Goal: Task Accomplishment & Management: Use online tool/utility

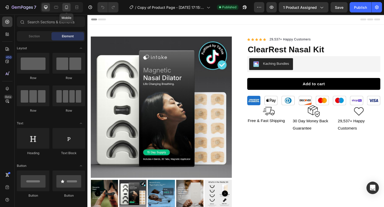
click at [70, 9] on div at bounding box center [66, 7] width 8 height 8
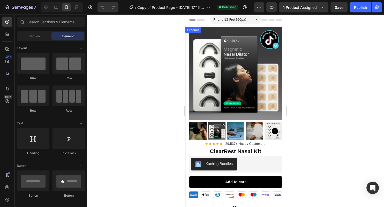
click at [187, 97] on div "Product Images Row Icon Icon Icon Icon Icon Icon List Hoz 29,537+ Happy Custome…" at bounding box center [235, 129] width 101 height 205
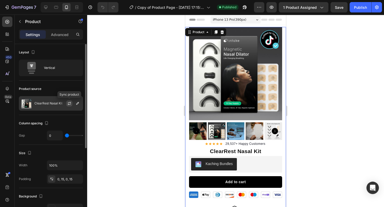
click at [69, 105] on icon "button" at bounding box center [69, 103] width 4 height 4
click at [78, 103] on icon "button" at bounding box center [77, 103] width 4 height 4
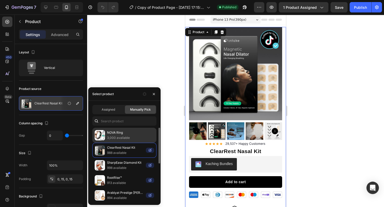
click at [133, 135] on p "NOVA Ring" at bounding box center [130, 132] width 47 height 5
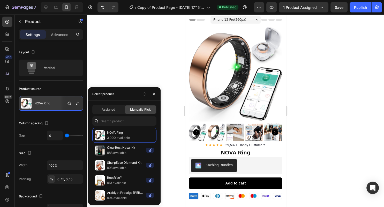
click at [310, 13] on div "7 / Copy of Product Page - [DATE] 17:15:04 Published Preview 1 product assigned…" at bounding box center [192, 7] width 384 height 15
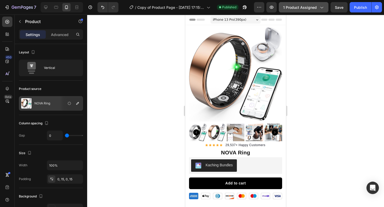
click at [305, 9] on span "1 product assigned" at bounding box center [300, 7] width 34 height 5
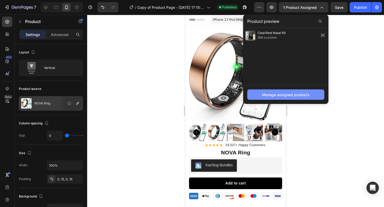
click at [288, 95] on div "Manage assigned products" at bounding box center [286, 94] width 48 height 5
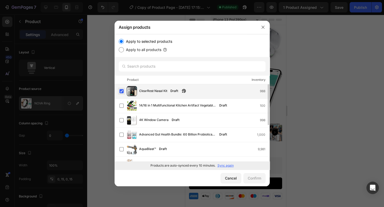
click at [120, 93] on label at bounding box center [121, 91] width 4 height 4
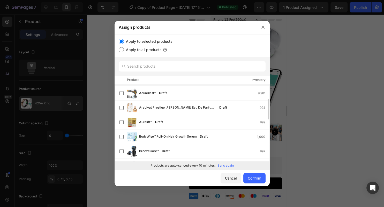
scroll to position [112, 0]
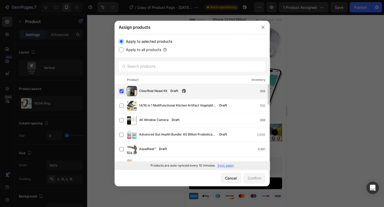
click at [121, 93] on label at bounding box center [121, 91] width 4 height 4
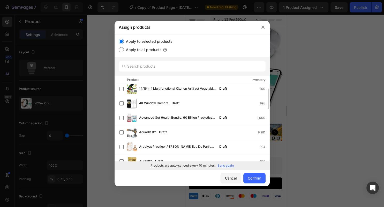
scroll to position [0, 0]
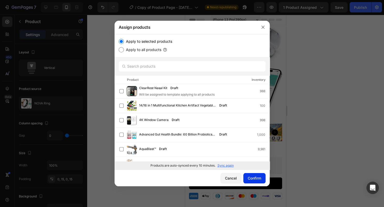
click at [249, 177] on div "Confirm" at bounding box center [254, 177] width 13 height 5
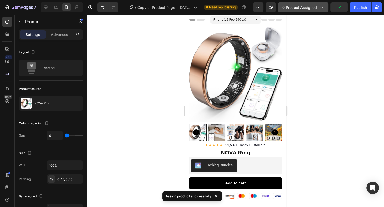
click at [285, 8] on span "0 product assigned" at bounding box center [299, 7] width 34 height 5
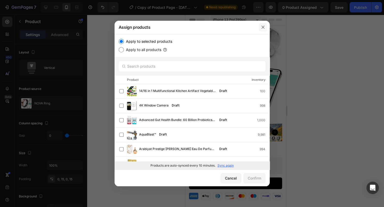
click at [263, 26] on icon "button" at bounding box center [263, 27] width 4 height 4
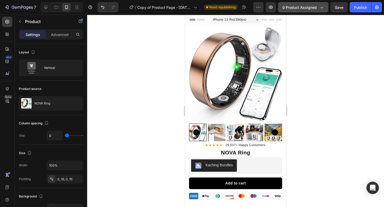
click at [316, 10] on span "0 product assigned" at bounding box center [299, 7] width 34 height 5
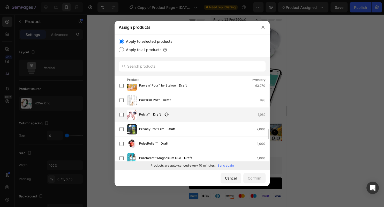
scroll to position [311, 0]
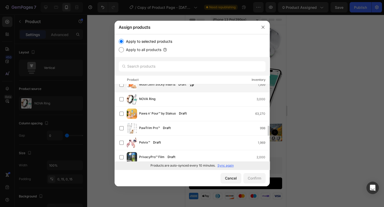
click at [175, 90] on div "Moon Jem Sticky Inserts Draft 1,999" at bounding box center [192, 85] width 155 height 14
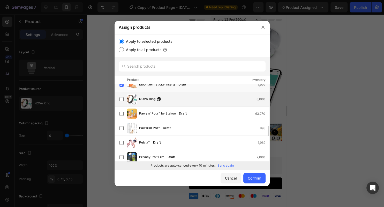
click at [175, 103] on div "NOVA Ring 3,000" at bounding box center [194, 99] width 150 height 10
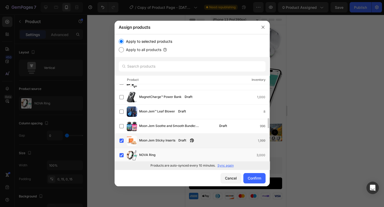
click at [200, 136] on div "Moon Jem Sticky Inserts Draft 1,999" at bounding box center [194, 140] width 150 height 10
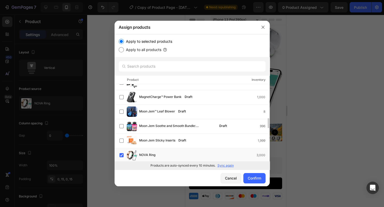
scroll to position [283, 0]
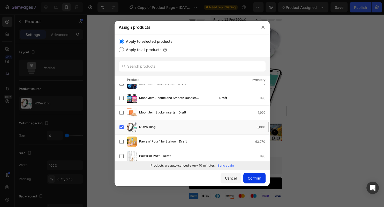
click at [256, 173] on button "Confirm" at bounding box center [254, 178] width 22 height 10
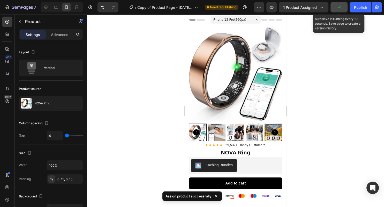
click at [343, 7] on button "button" at bounding box center [338, 7] width 17 height 10
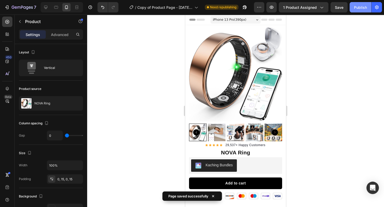
click at [360, 9] on div "Publish" at bounding box center [360, 7] width 13 height 5
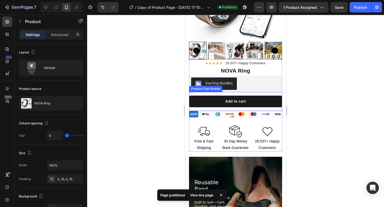
scroll to position [191, 0]
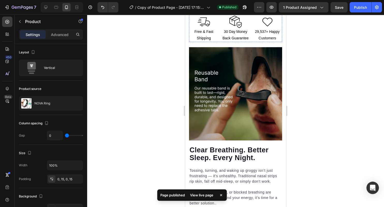
click at [238, 96] on img at bounding box center [235, 93] width 93 height 93
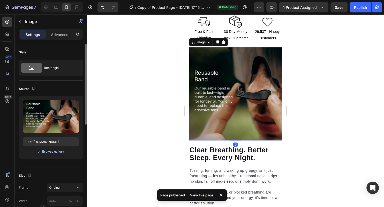
click at [57, 153] on div "Browse gallery" at bounding box center [53, 151] width 22 height 5
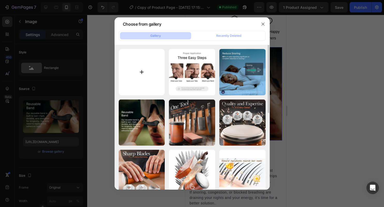
click at [152, 69] on input "file" at bounding box center [142, 72] width 46 height 46
click at [264, 22] on icon "button" at bounding box center [263, 24] width 4 height 4
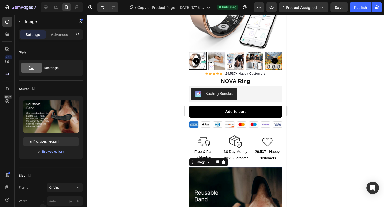
scroll to position [27, 0]
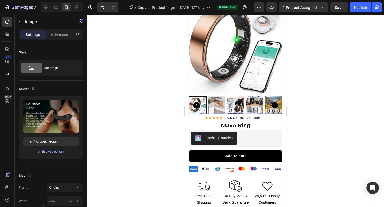
click at [238, 107] on img at bounding box center [236, 105] width 18 height 18
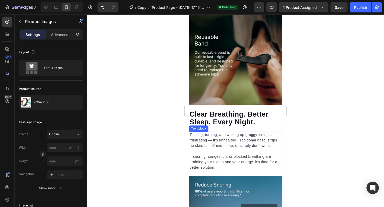
scroll to position [246, 0]
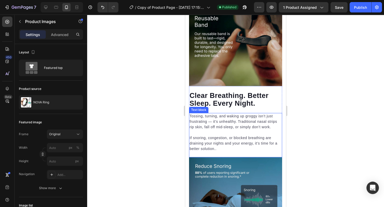
click at [238, 146] on p "If snoring, congestion, or blocked breathing are draining your nights and your …" at bounding box center [236, 143] width 92 height 16
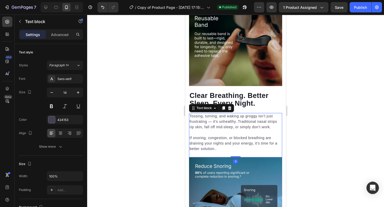
click at [238, 146] on p "If snoring, congestion, or blocked breathing are draining your nights and your …" at bounding box center [236, 143] width 92 height 16
click at [237, 146] on p "If snoring, congestion, or blocked breathing are draining your nights and your …" at bounding box center [236, 143] width 92 height 16
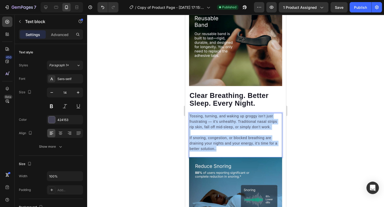
drag, startPoint x: 229, startPoint y: 147, endPoint x: 180, endPoint y: 114, distance: 58.2
click at [189, 114] on div "Tossing, turning, and waking up groggy isn’t just frustrating — it’s unhealthy.…" at bounding box center [235, 132] width 93 height 39
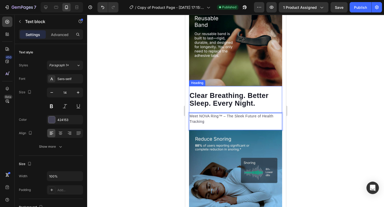
click at [231, 103] on strong "Clear Breathing. Better Sleep. Every Night." at bounding box center [229, 100] width 79 height 16
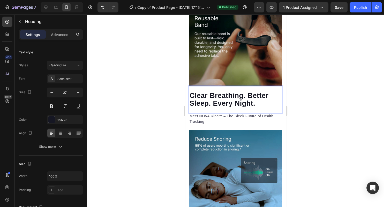
click at [231, 103] on strong "Clear Breathing. Better Sleep. Every Night." at bounding box center [229, 100] width 79 height 16
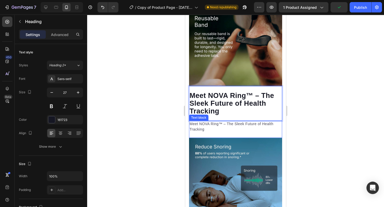
click at [211, 130] on p "Meet NOVA Ring™ – The Sleek Future of Health Tracking" at bounding box center [236, 126] width 92 height 11
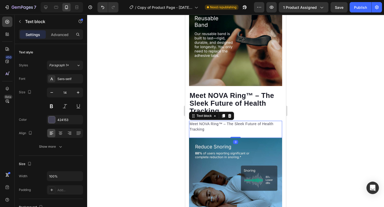
click at [211, 130] on p "Meet NOVA Ring™ – The Sleek Future of Health Tracking" at bounding box center [236, 126] width 92 height 11
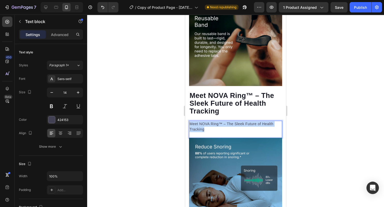
click at [211, 130] on p "Meet NOVA Ring™ – The Sleek Future of Health Tracking" at bounding box center [236, 126] width 92 height 11
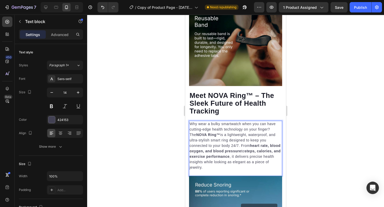
click at [257, 151] on strong "steps, calories, and exercise performance" at bounding box center [235, 154] width 91 height 10
click at [217, 146] on p "Why wear a bulky smartwatch when you can have cutting-edge health technology on…" at bounding box center [236, 145] width 92 height 49
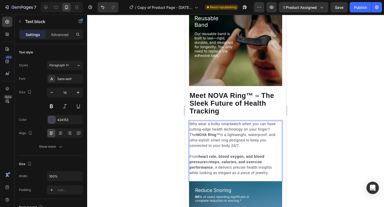
click at [384, 70] on div at bounding box center [235, 110] width 297 height 192
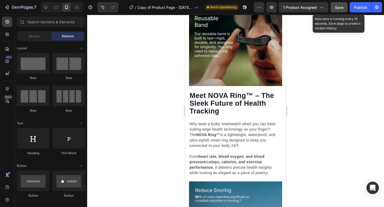
click at [337, 12] on button "Save" at bounding box center [338, 7] width 17 height 10
